Goal: Transaction & Acquisition: Purchase product/service

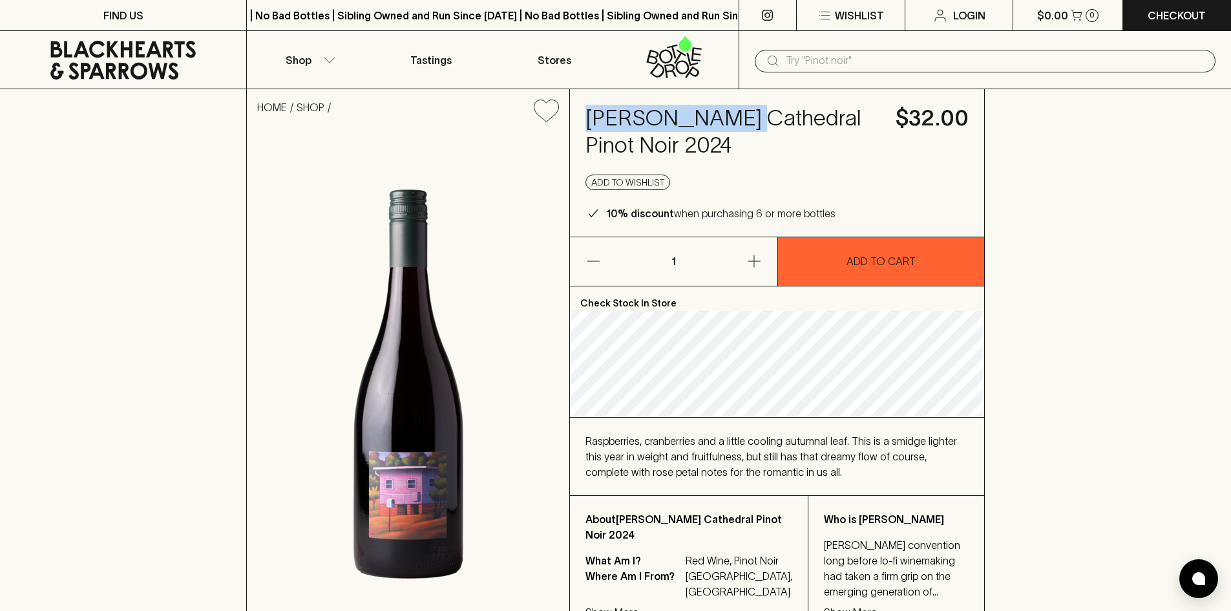
drag, startPoint x: 590, startPoint y: 118, endPoint x: 725, endPoint y: 116, distance: 134.4
click at [725, 116] on h4 "[PERSON_NAME] Cathedral Pinot Noir 2024" at bounding box center [732, 132] width 295 height 54
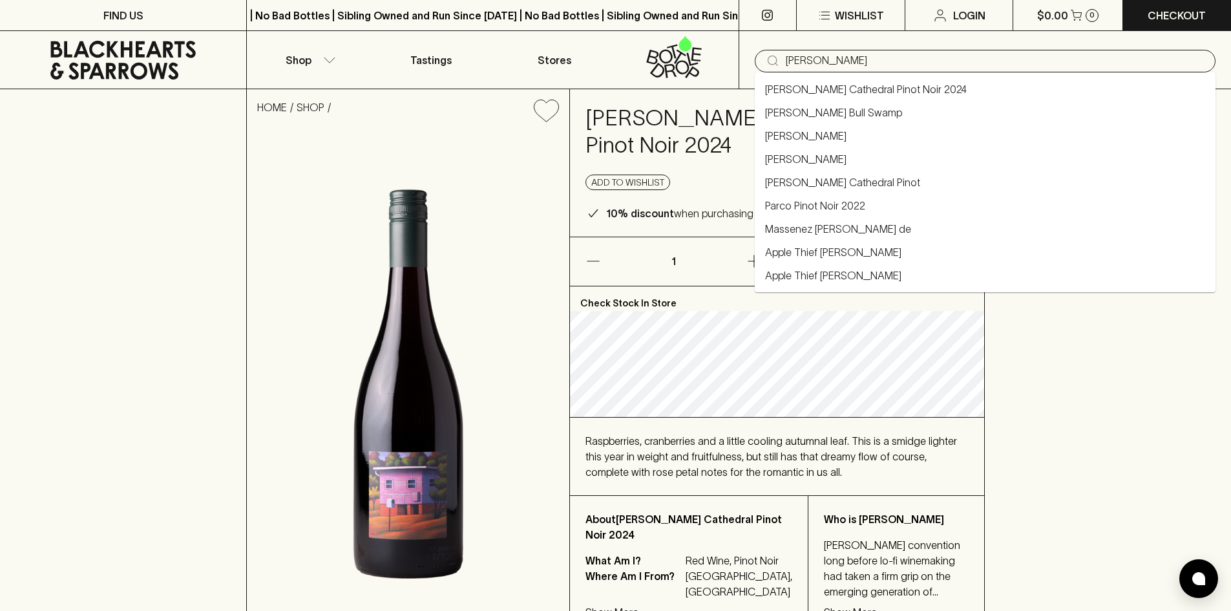
type input "[PERSON_NAME]"
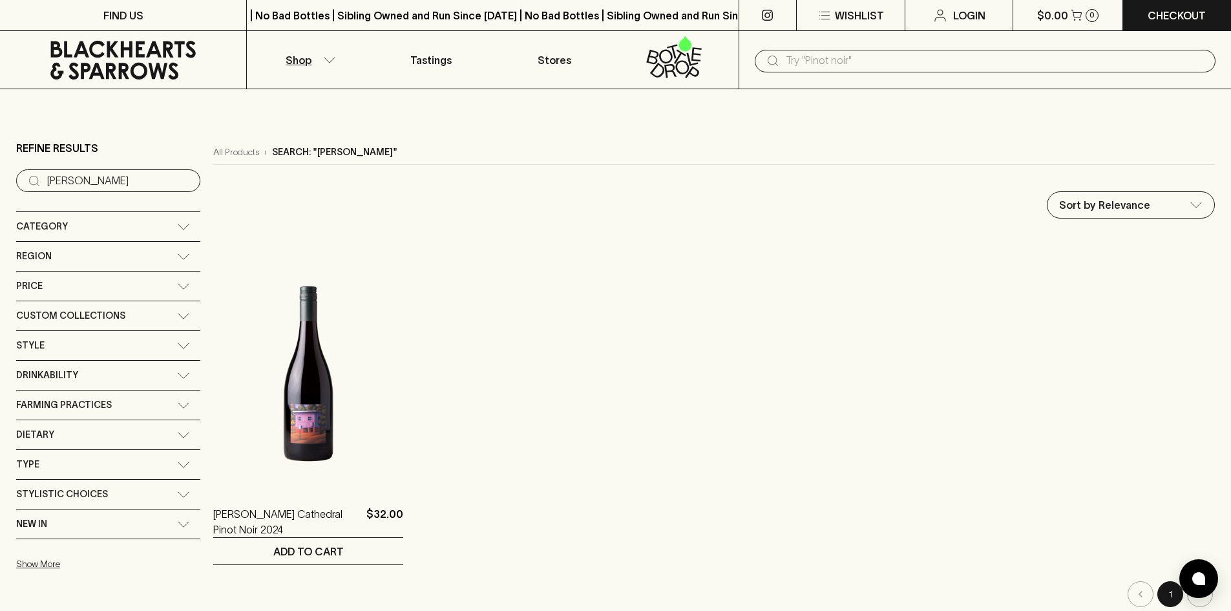
click at [151, 228] on div "Category" at bounding box center [96, 226] width 161 height 16
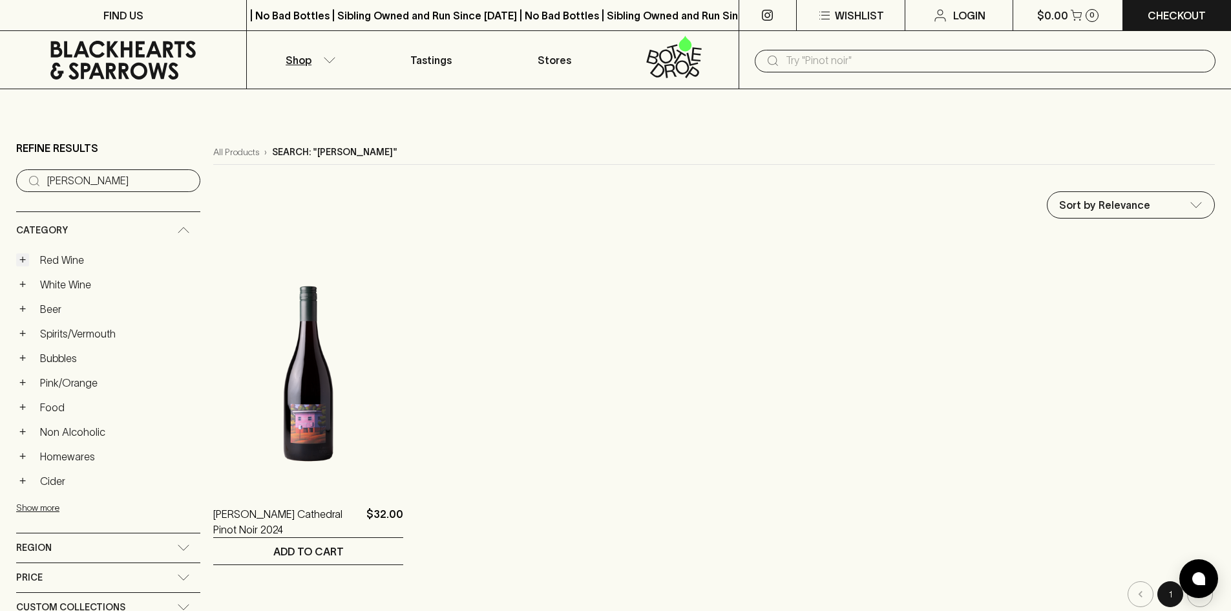
click at [18, 256] on button "+" at bounding box center [22, 259] width 13 height 13
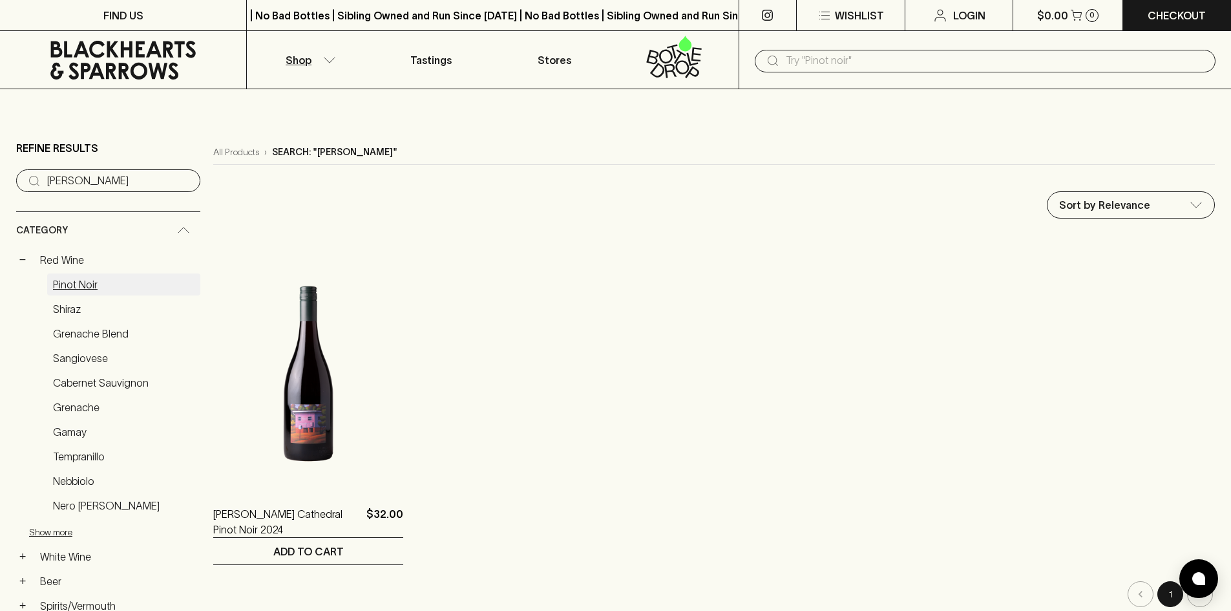
click at [61, 287] on link "Pinot Noir" at bounding box center [123, 284] width 153 height 22
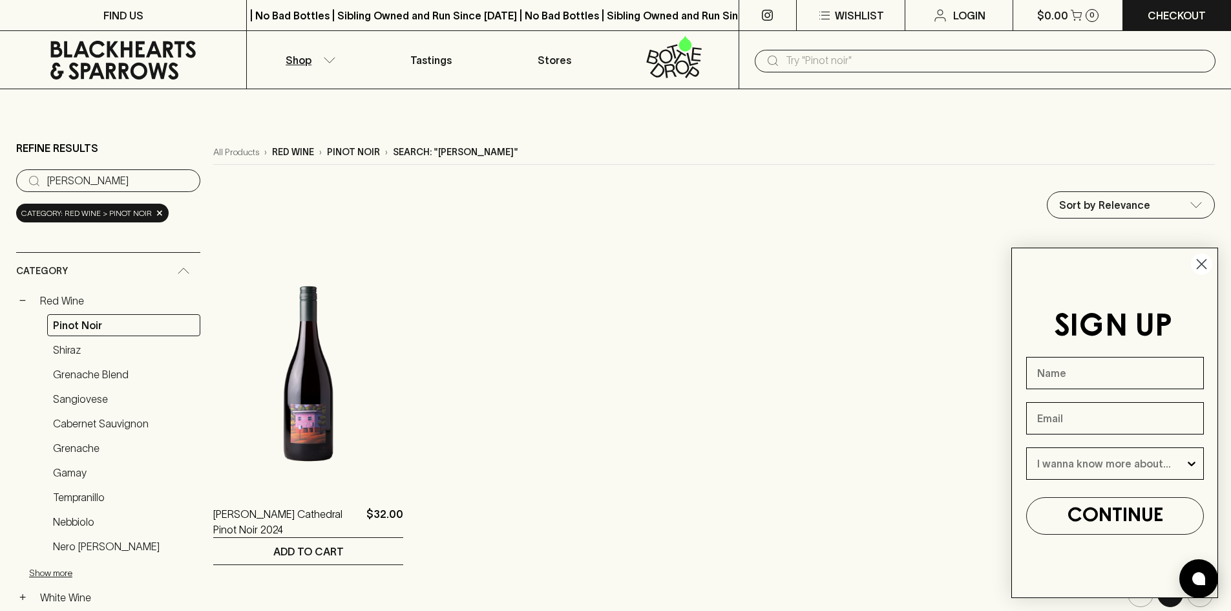
click at [173, 180] on input "[PERSON_NAME]" at bounding box center [118, 181] width 143 height 21
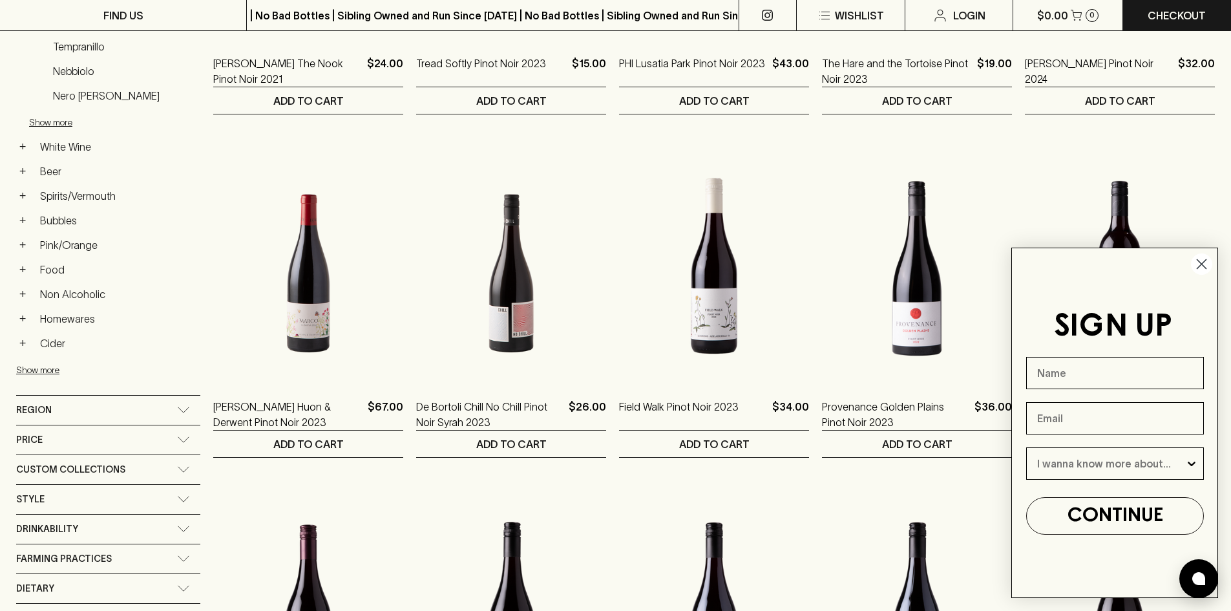
scroll to position [646, 0]
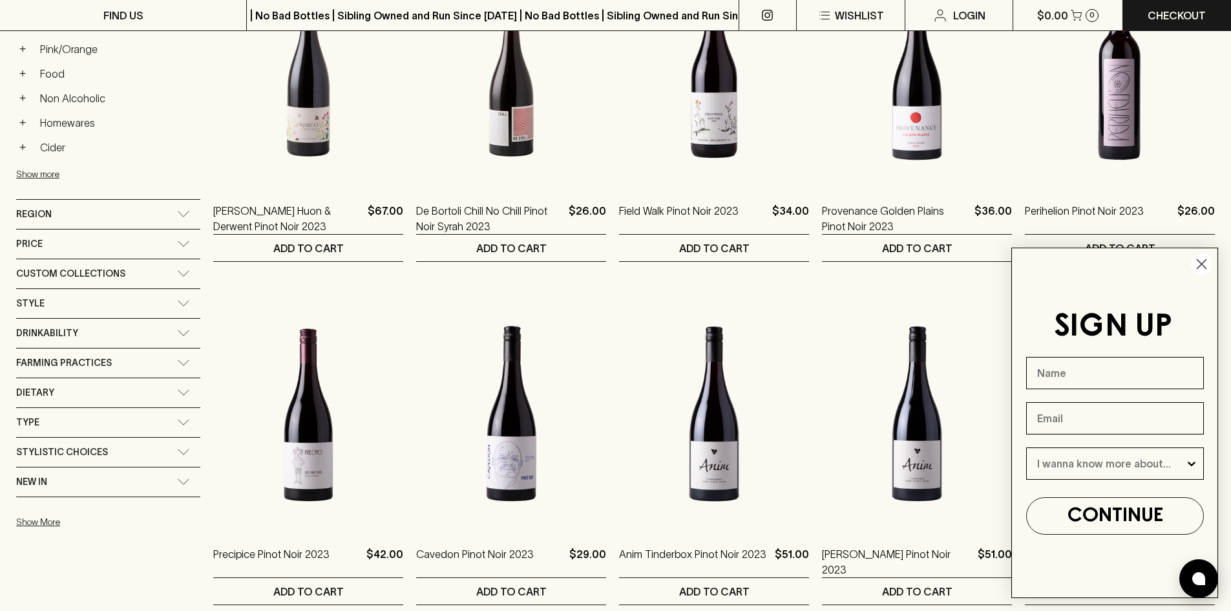
click at [65, 239] on div "Price" at bounding box center [96, 244] width 161 height 16
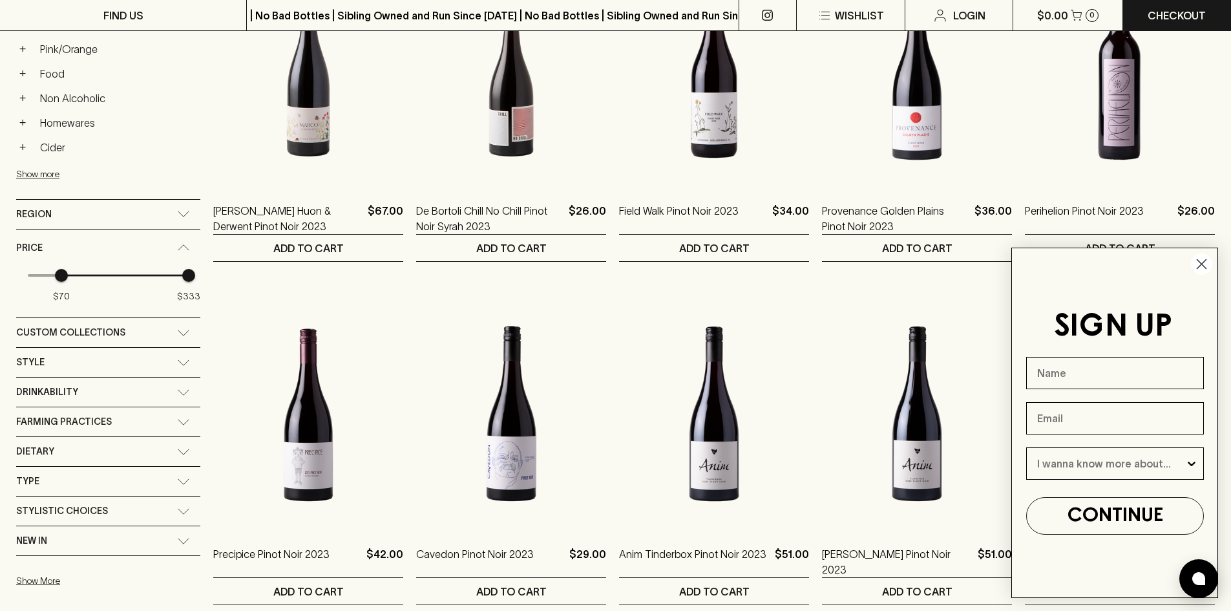
type input "65"
drag, startPoint x: 27, startPoint y: 272, endPoint x: 57, endPoint y: 272, distance: 29.7
click at [57, 272] on span "$65" at bounding box center [59, 275] width 13 height 13
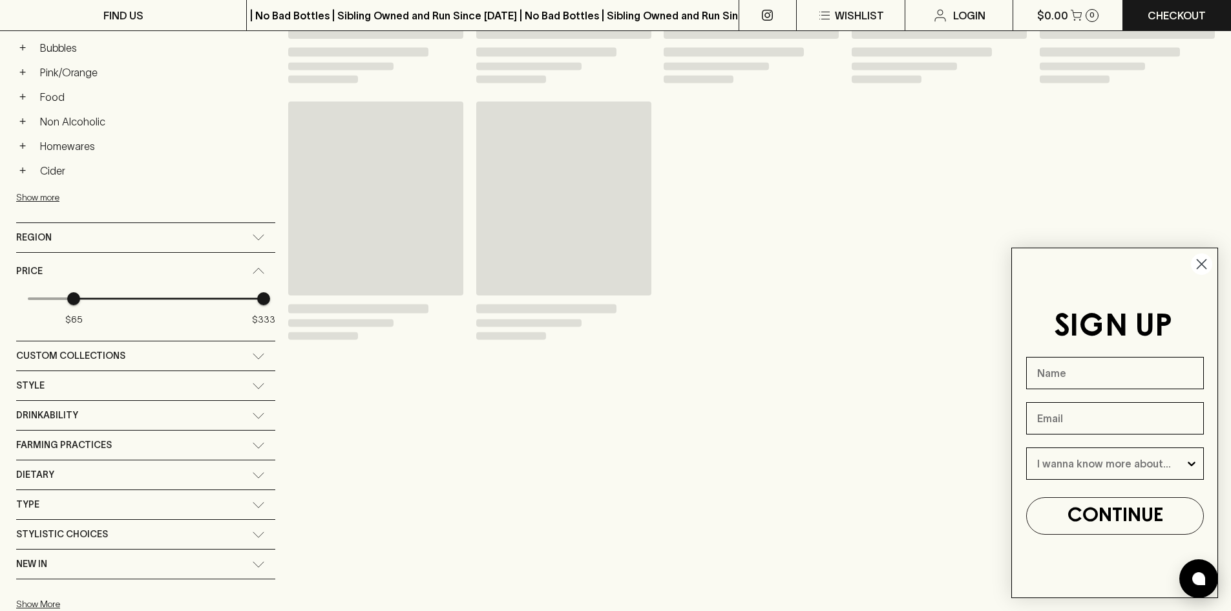
scroll to position [669, 0]
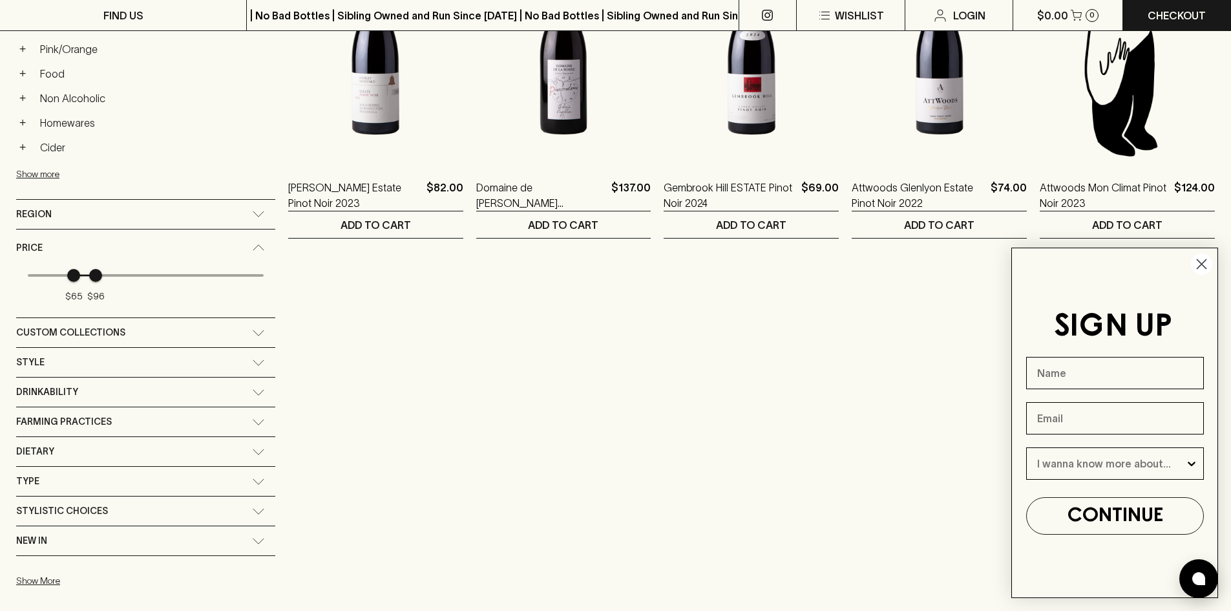
type input "92"
drag, startPoint x: 176, startPoint y: 271, endPoint x: 90, endPoint y: 277, distance: 86.1
click at [90, 277] on span "$65 $92" at bounding box center [146, 275] width 236 height 19
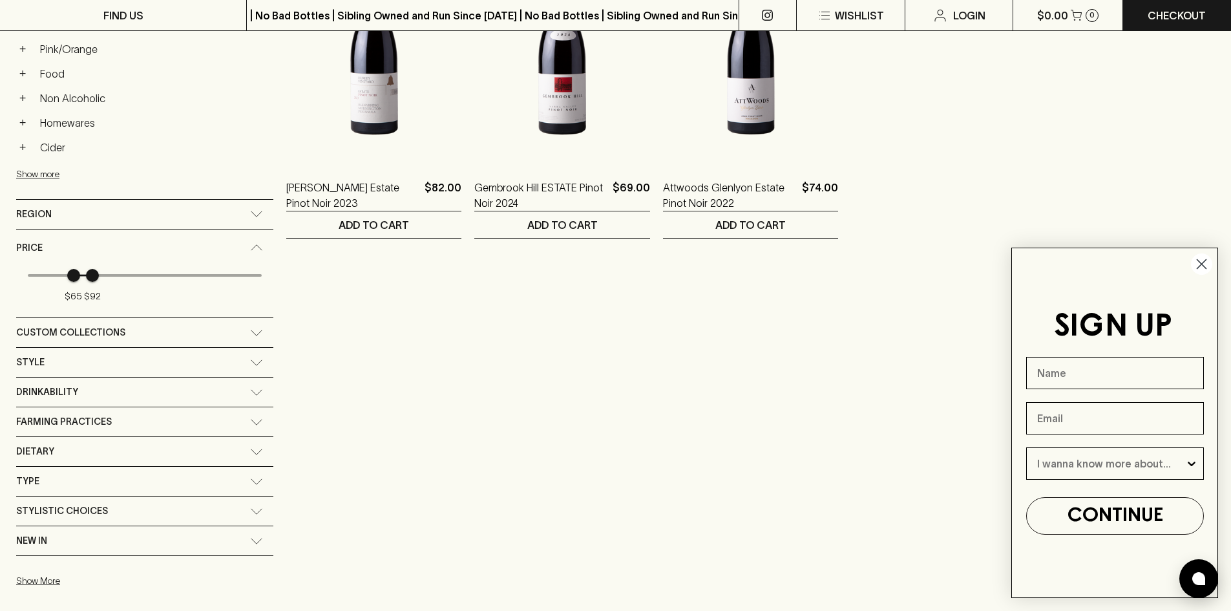
click at [1202, 267] on circle "Close dialog" at bounding box center [1201, 263] width 21 height 21
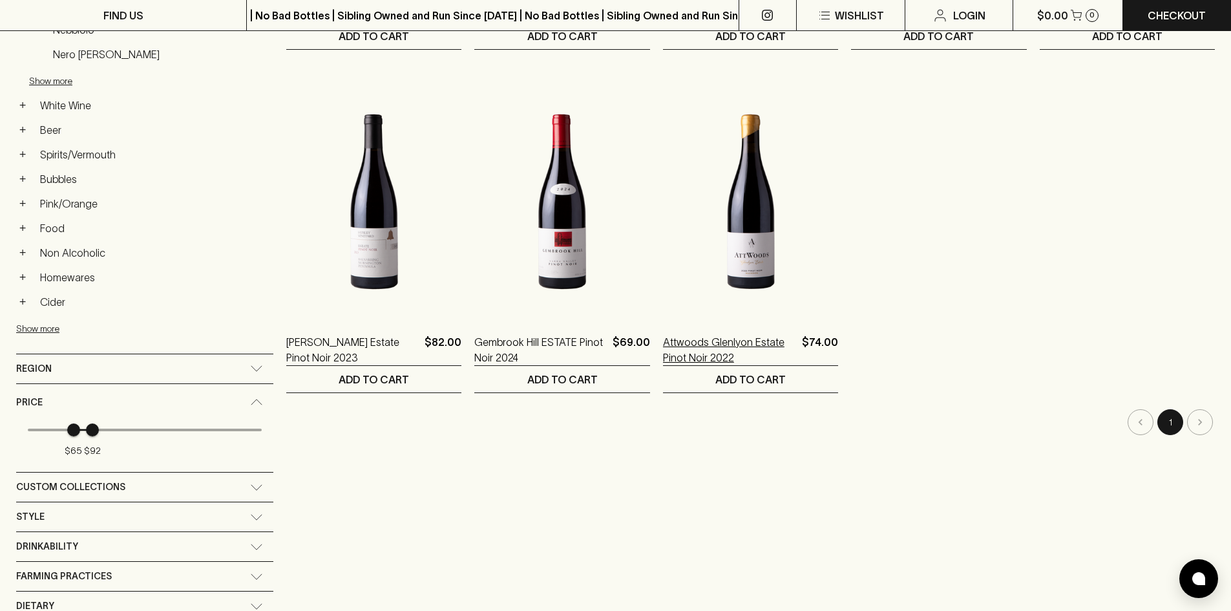
scroll to position [540, 0]
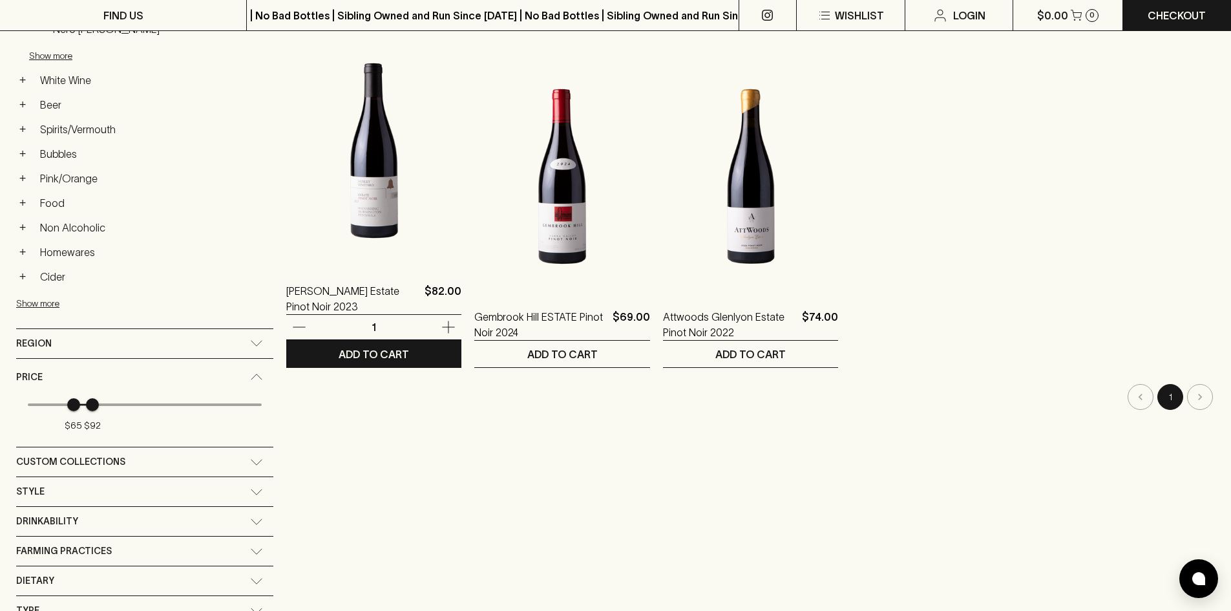
click at [343, 190] on img at bounding box center [373, 150] width 175 height 226
